Goal: Information Seeking & Learning: Learn about a topic

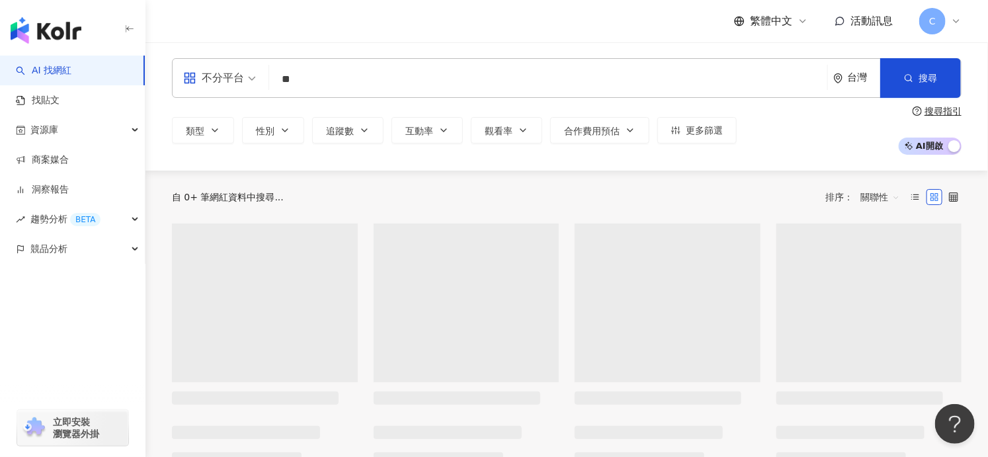
type input "*"
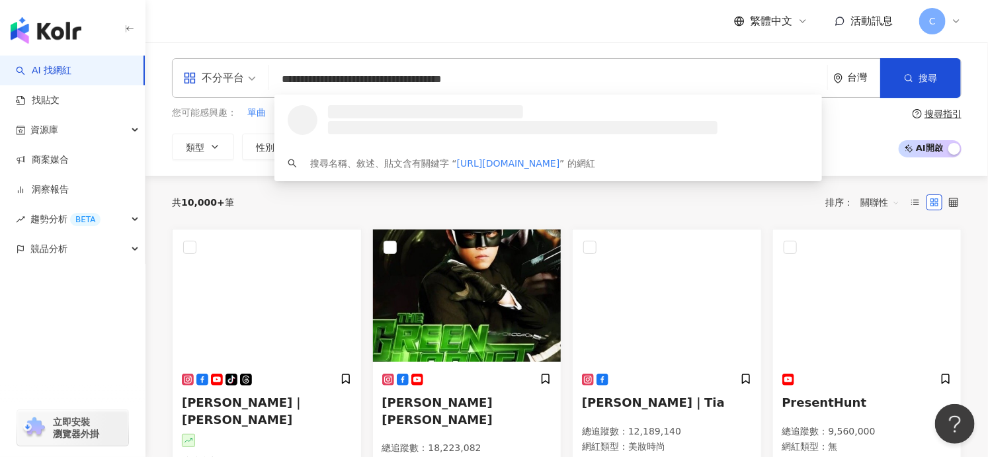
type input "**********"
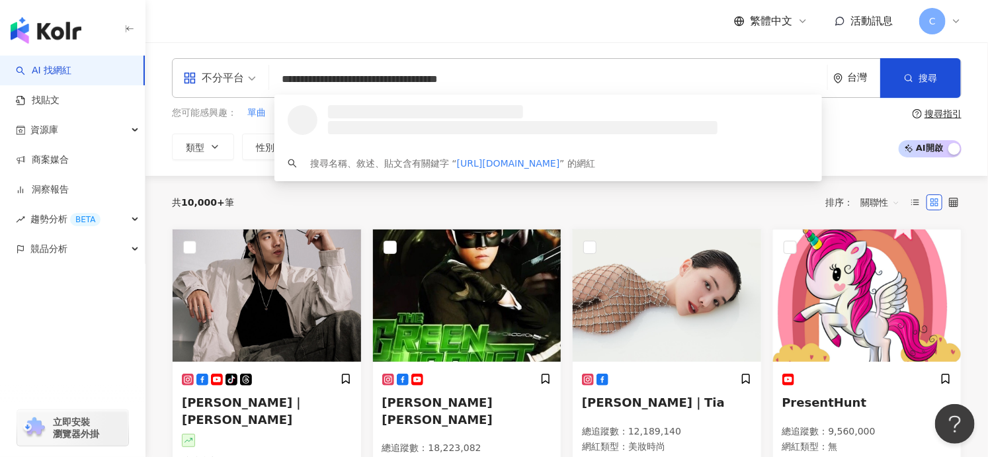
click at [419, 122] on li at bounding box center [522, 127] width 389 height 13
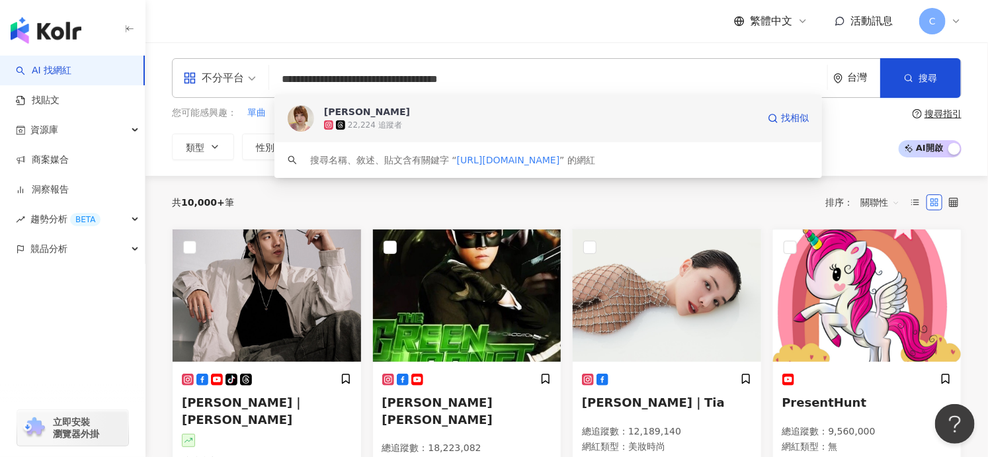
click at [414, 120] on div "22,224 追蹤者" at bounding box center [541, 124] width 434 height 13
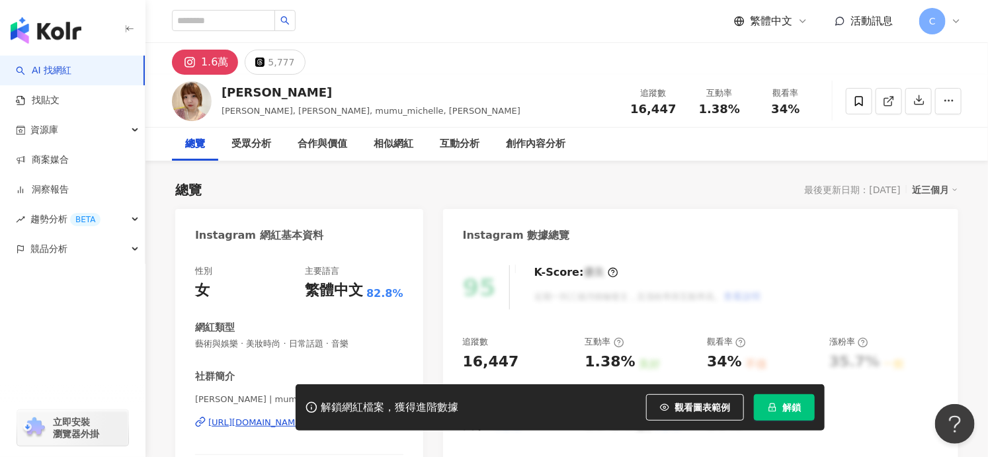
click at [798, 404] on span "解鎖" at bounding box center [791, 407] width 19 height 11
click at [795, 408] on span "解鎖" at bounding box center [791, 407] width 19 height 11
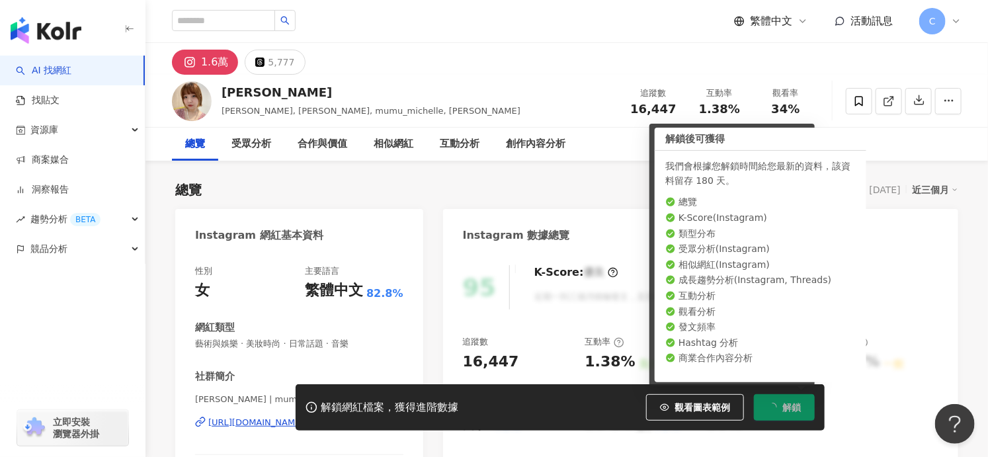
click at [687, 106] on div "互動率 1.38%" at bounding box center [719, 101] width 66 height 28
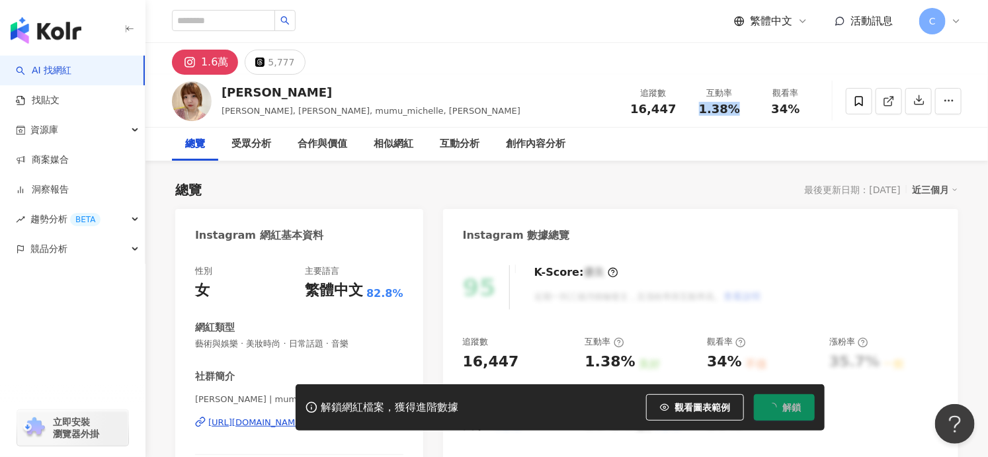
scroll to position [1, 0]
click at [775, 106] on span "34%" at bounding box center [785, 107] width 28 height 13
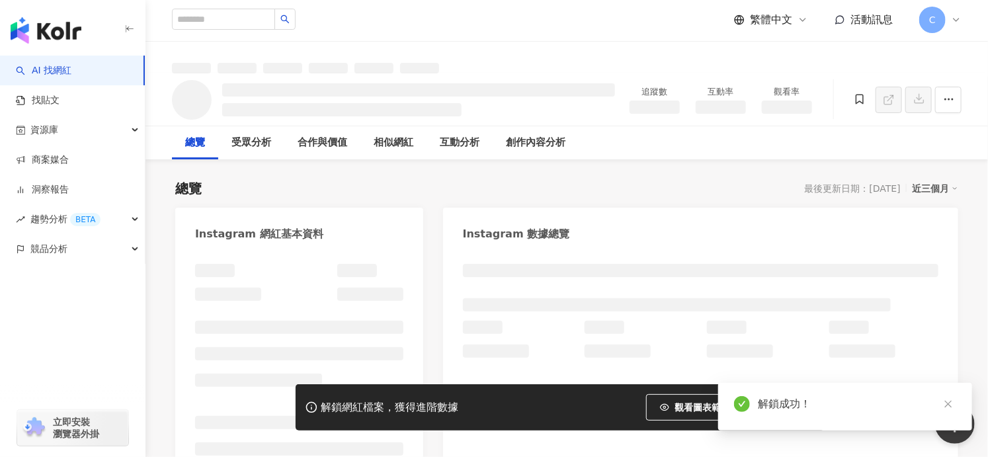
click at [810, 104] on h3 at bounding box center [787, 107] width 50 height 13
drag, startPoint x: 797, startPoint y: 113, endPoint x: 808, endPoint y: 108, distance: 12.2
click at [797, 113] on h3 at bounding box center [787, 107] width 50 height 13
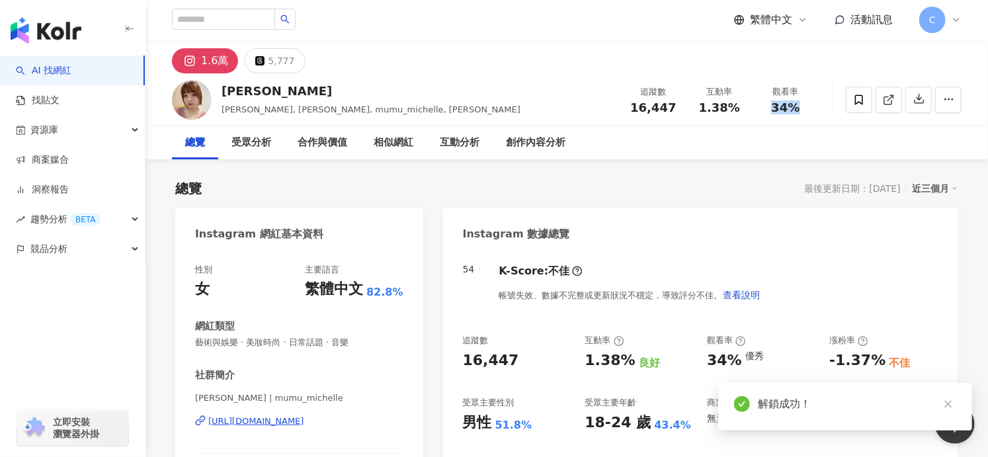
drag, startPoint x: 772, startPoint y: 110, endPoint x: 765, endPoint y: 104, distance: 9.4
click at [764, 110] on div "34%" at bounding box center [785, 107] width 50 height 13
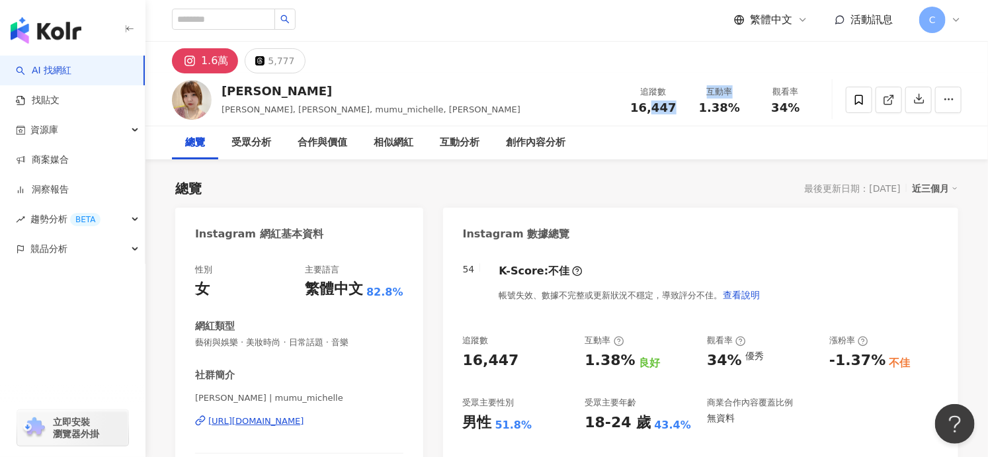
drag, startPoint x: 690, startPoint y: 112, endPoint x: 655, endPoint y: 110, distance: 35.1
click at [655, 110] on div "追蹤數 16,447 互動率 1.38% 觀看率 34%" at bounding box center [719, 99] width 198 height 39
click at [655, 110] on span "16,447" at bounding box center [653, 108] width 46 height 14
click at [680, 109] on div "追蹤數 16,447" at bounding box center [653, 99] width 66 height 28
drag, startPoint x: 655, startPoint y: 112, endPoint x: 643, endPoint y: 22, distance: 90.1
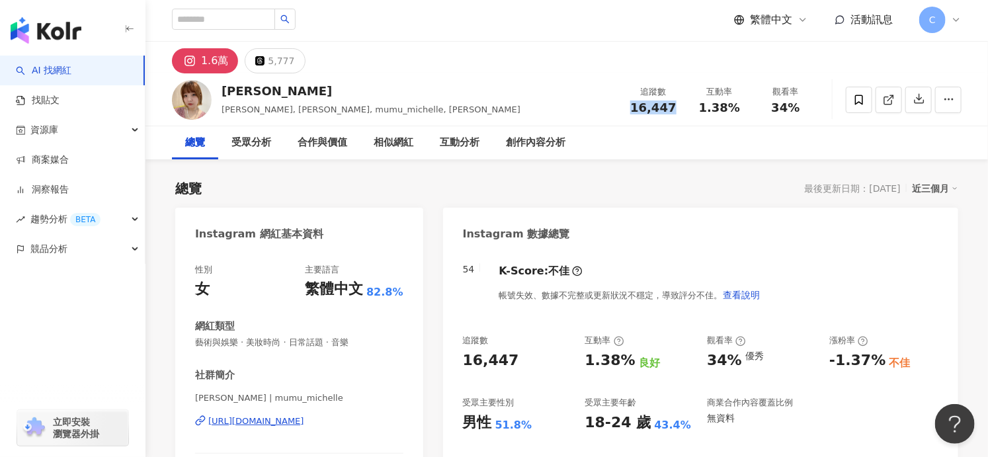
click at [635, 108] on div "追蹤數 16,447" at bounding box center [653, 99] width 66 height 28
copy span "16,447"
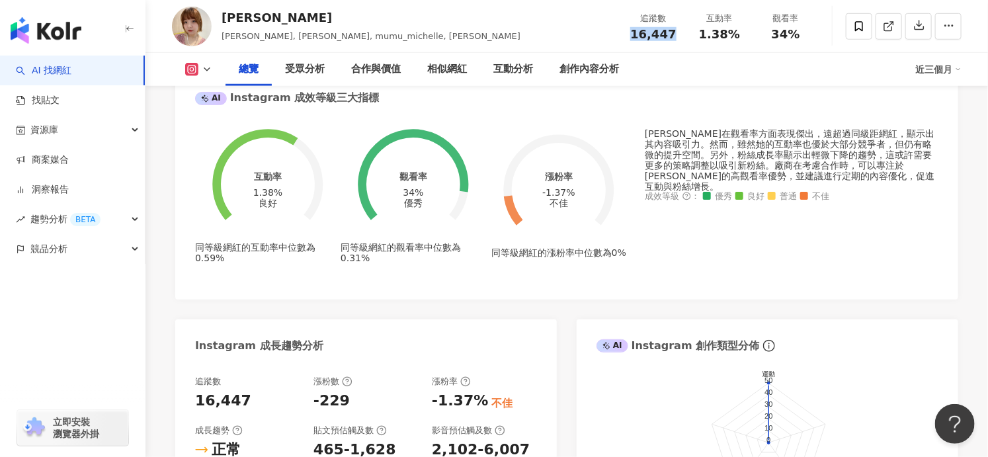
scroll to position [460, 0]
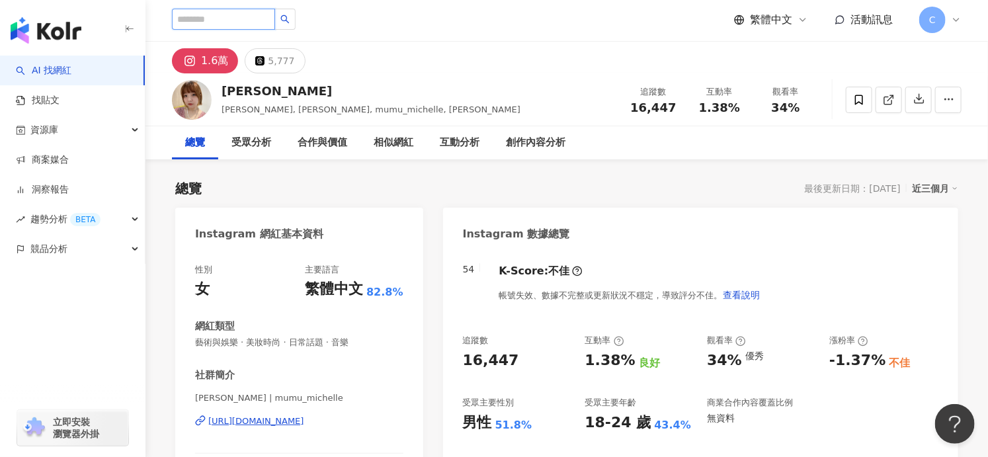
click at [271, 22] on input "search" at bounding box center [223, 19] width 103 height 21
paste input "**********"
type input "**********"
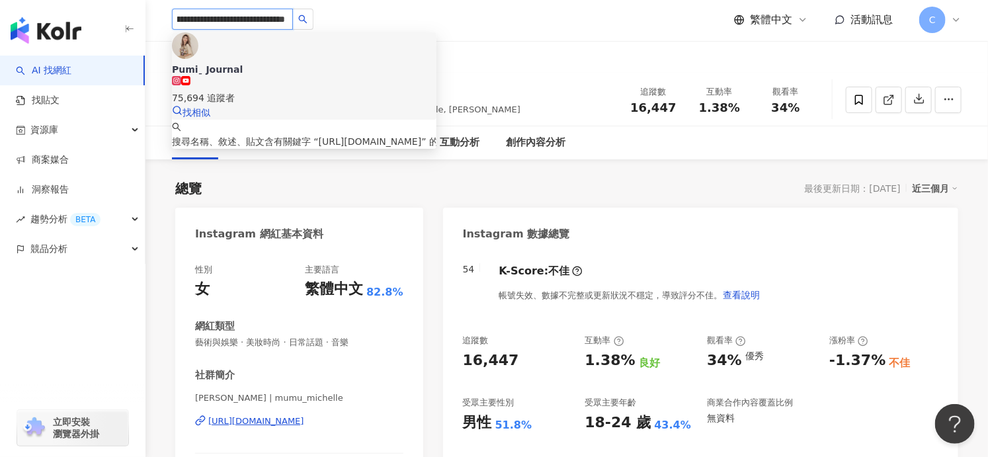
click at [302, 63] on span "Pumiˍ Journal" at bounding box center [304, 69] width 264 height 13
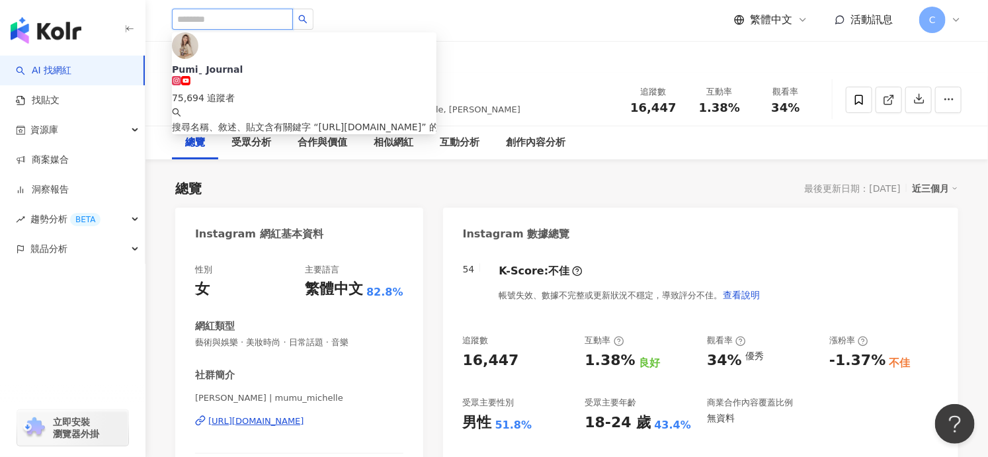
scroll to position [0, 0]
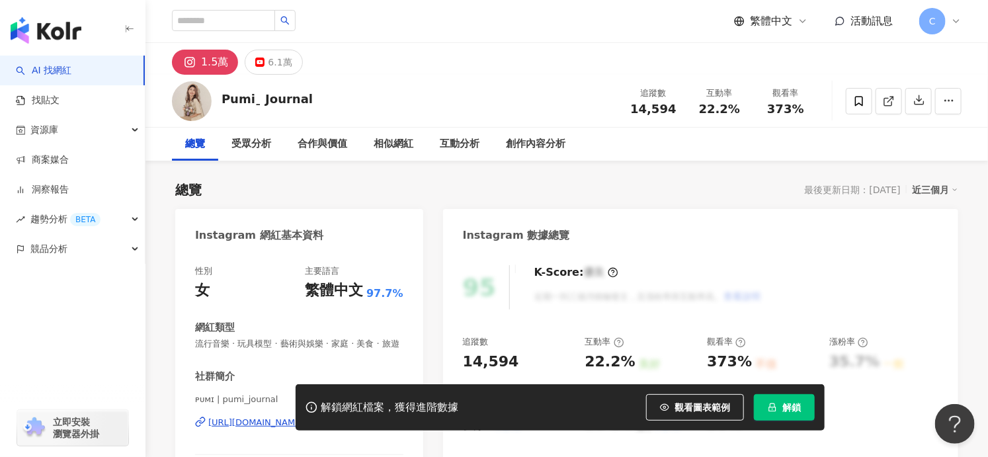
click at [668, 117] on div "追蹤數 14,594 互動率 22.2% 觀看率 373%" at bounding box center [719, 100] width 198 height 39
drag, startPoint x: 673, startPoint y: 110, endPoint x: 626, endPoint y: 112, distance: 47.7
click at [626, 112] on div "追蹤數 14,594" at bounding box center [653, 101] width 66 height 28
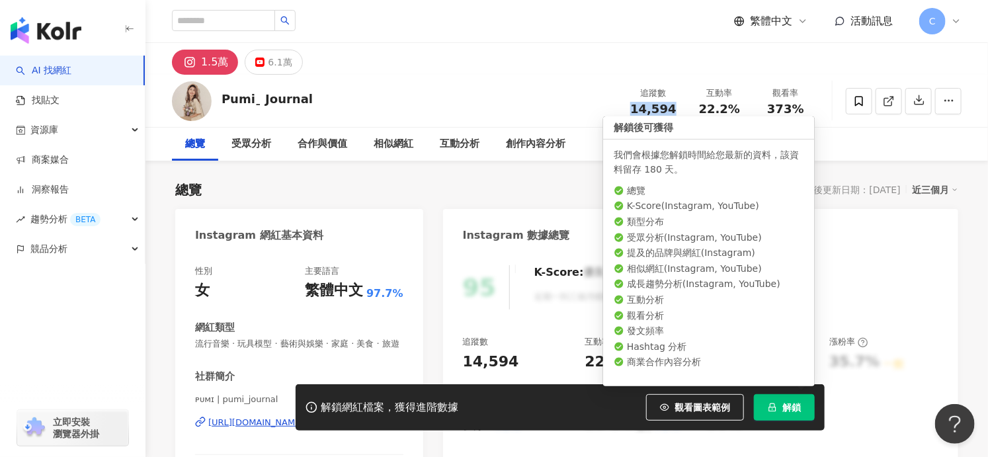
click at [778, 406] on button "解鎖" at bounding box center [784, 407] width 61 height 26
